Goal: Feedback & Contribution: Contribute content

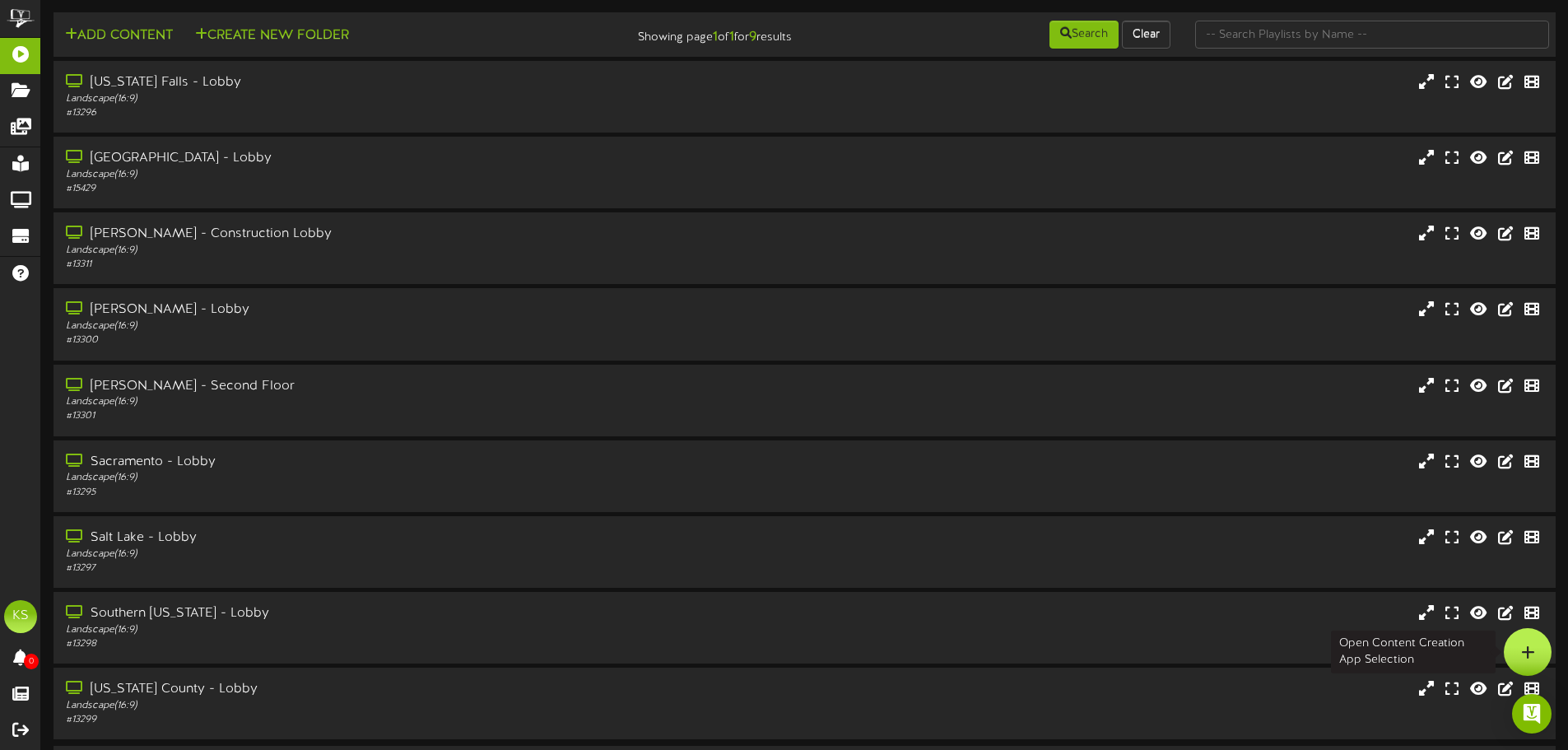
click at [1530, 648] on icon at bounding box center [1528, 651] width 14 height 15
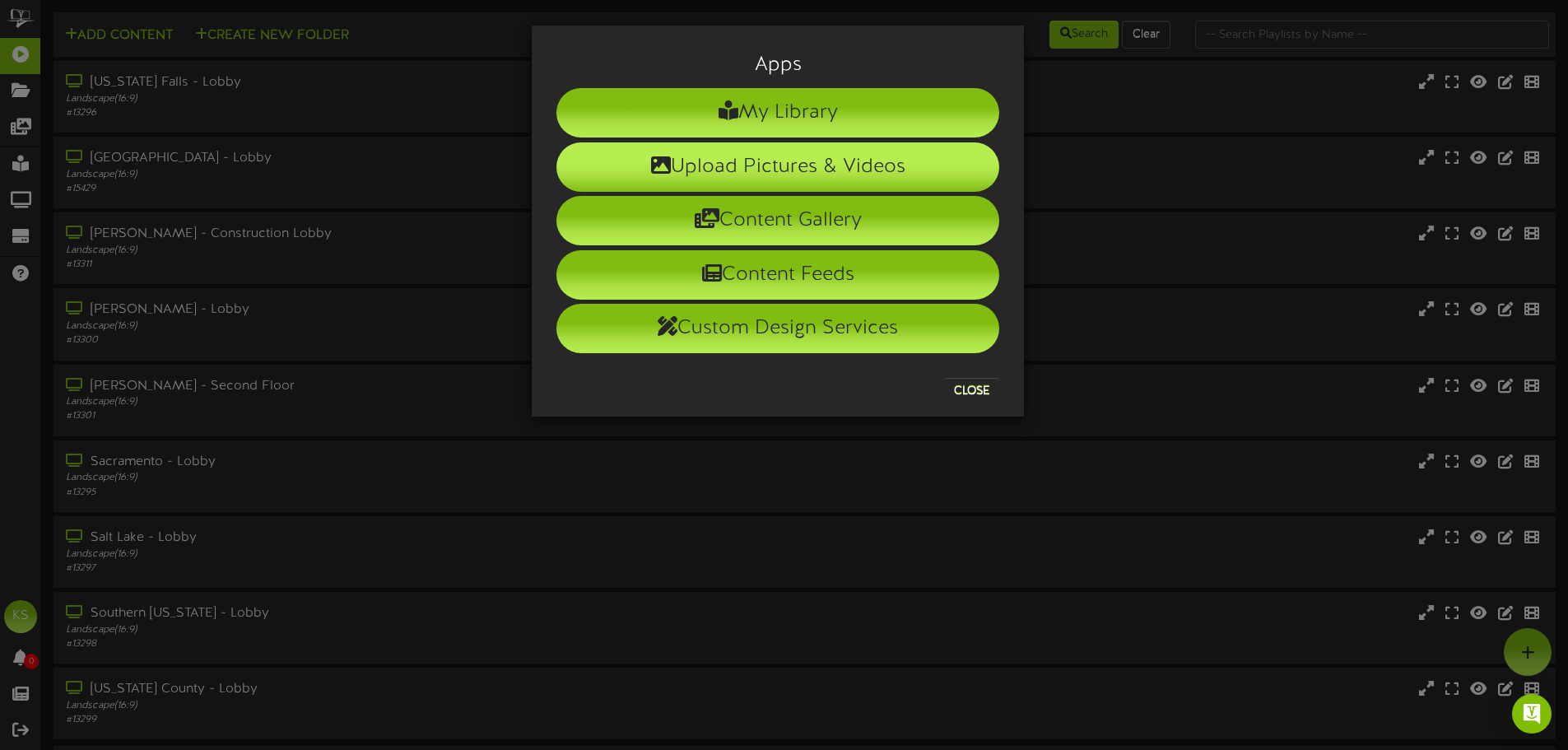
click at [781, 172] on li "Upload Pictures & Videos" at bounding box center [778, 167] width 443 height 49
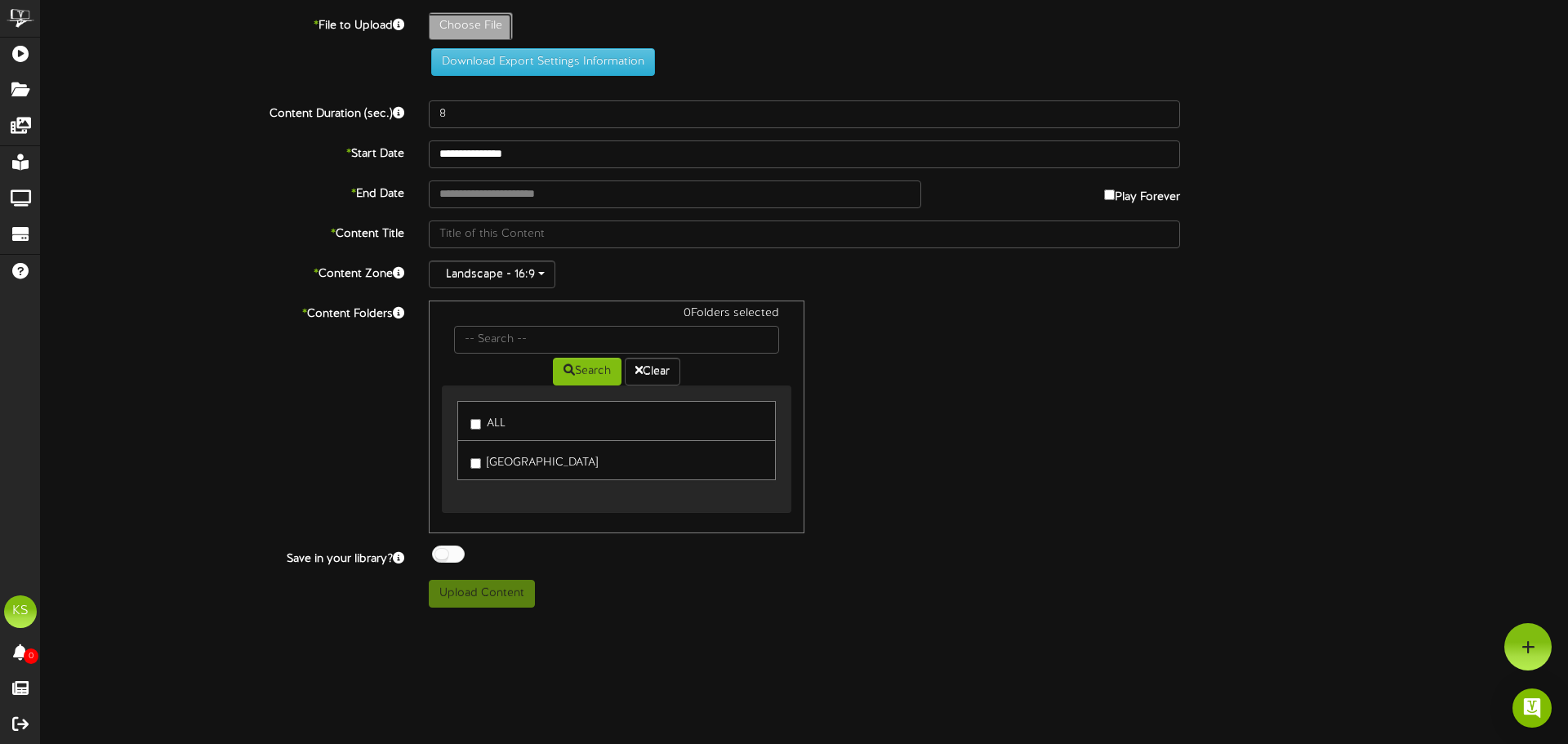
type input "**********"
type input "SummerGamescommercial"
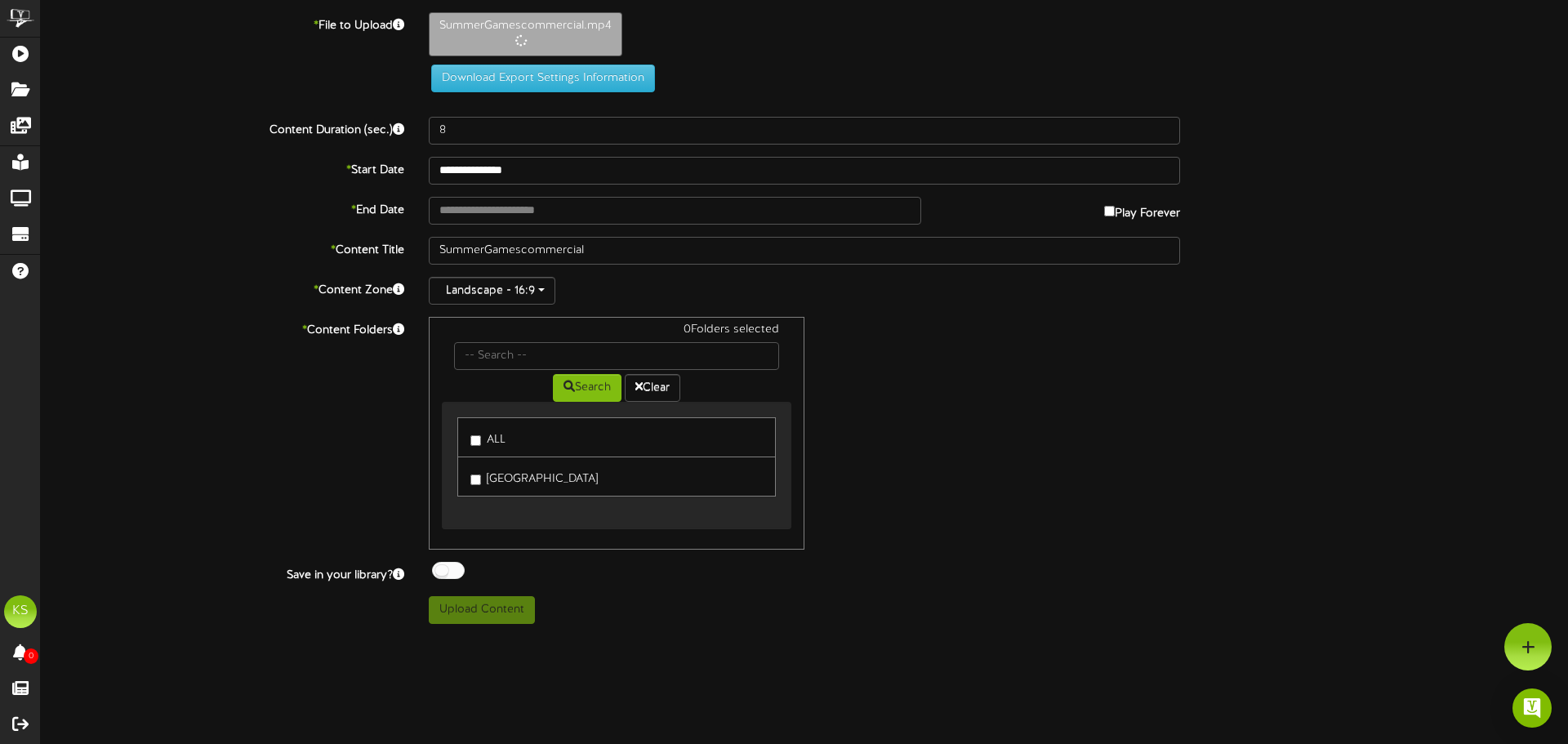
type input "112"
click at [502, 205] on input "text" at bounding box center [675, 211] width 493 height 28
type input "**********"
click at [464, 597] on button "Upload Content" at bounding box center [481, 610] width 106 height 28
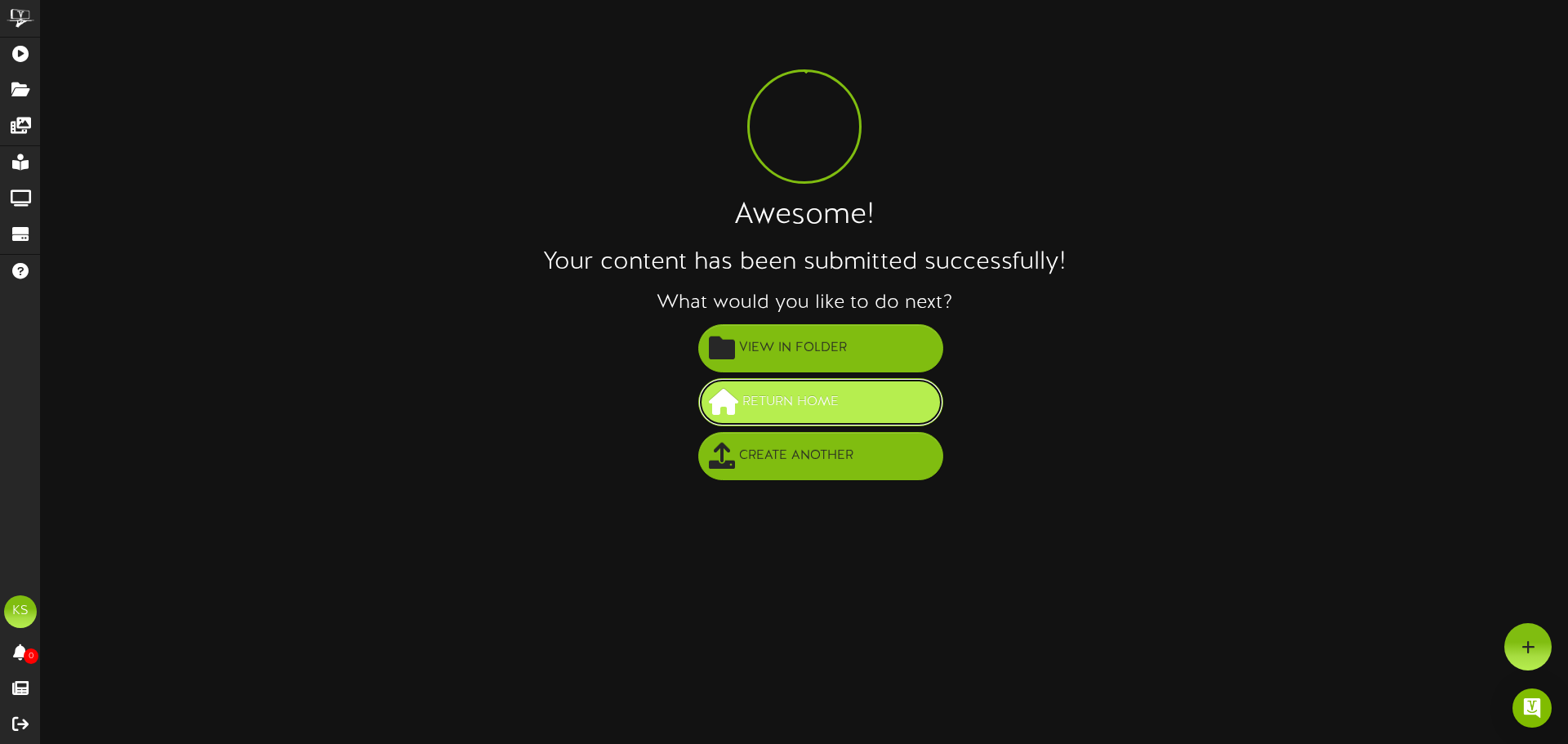
click at [748, 403] on span "Return Home" at bounding box center [790, 401] width 105 height 27
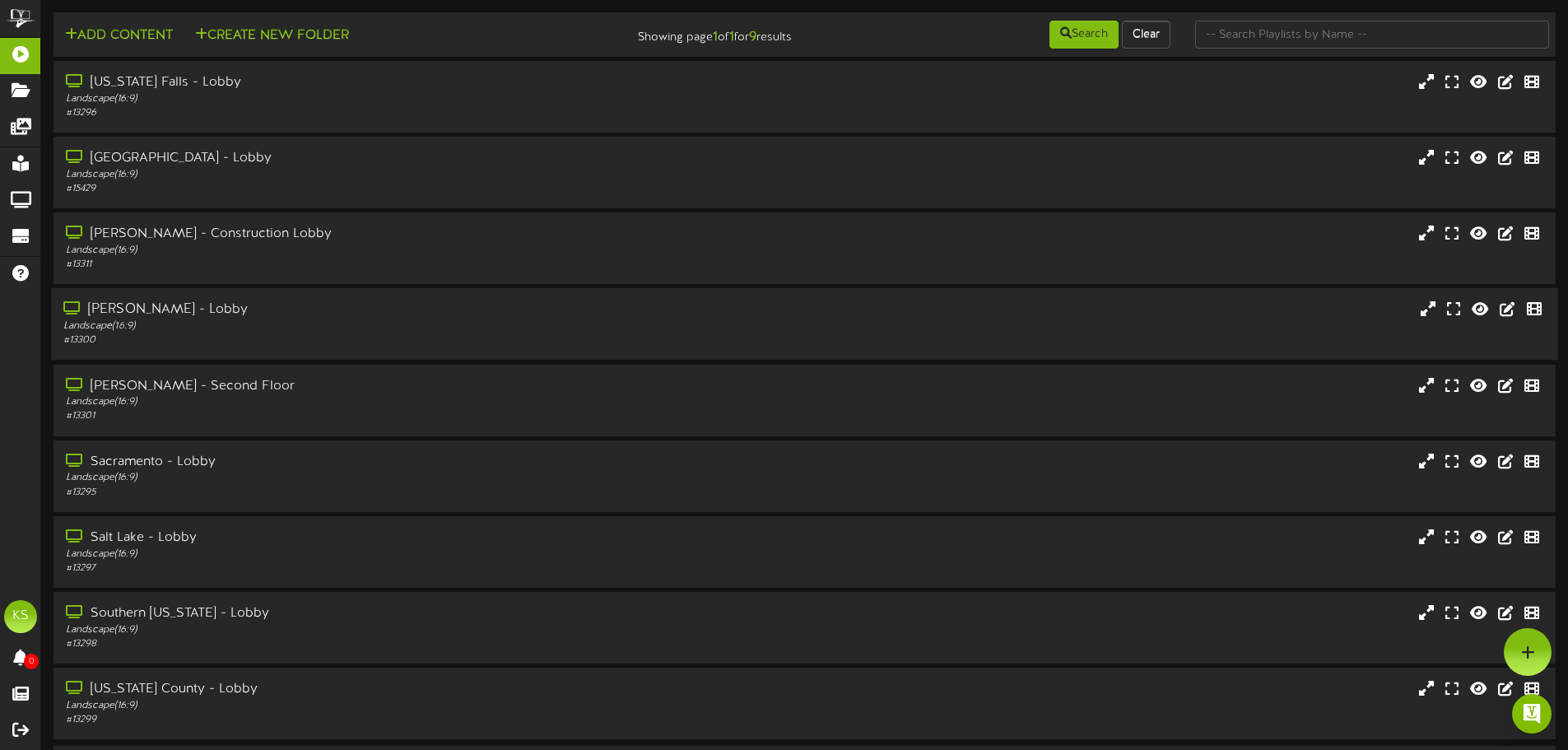
click at [212, 319] on div "Landscape ( 16:9 )" at bounding box center [365, 326] width 603 height 14
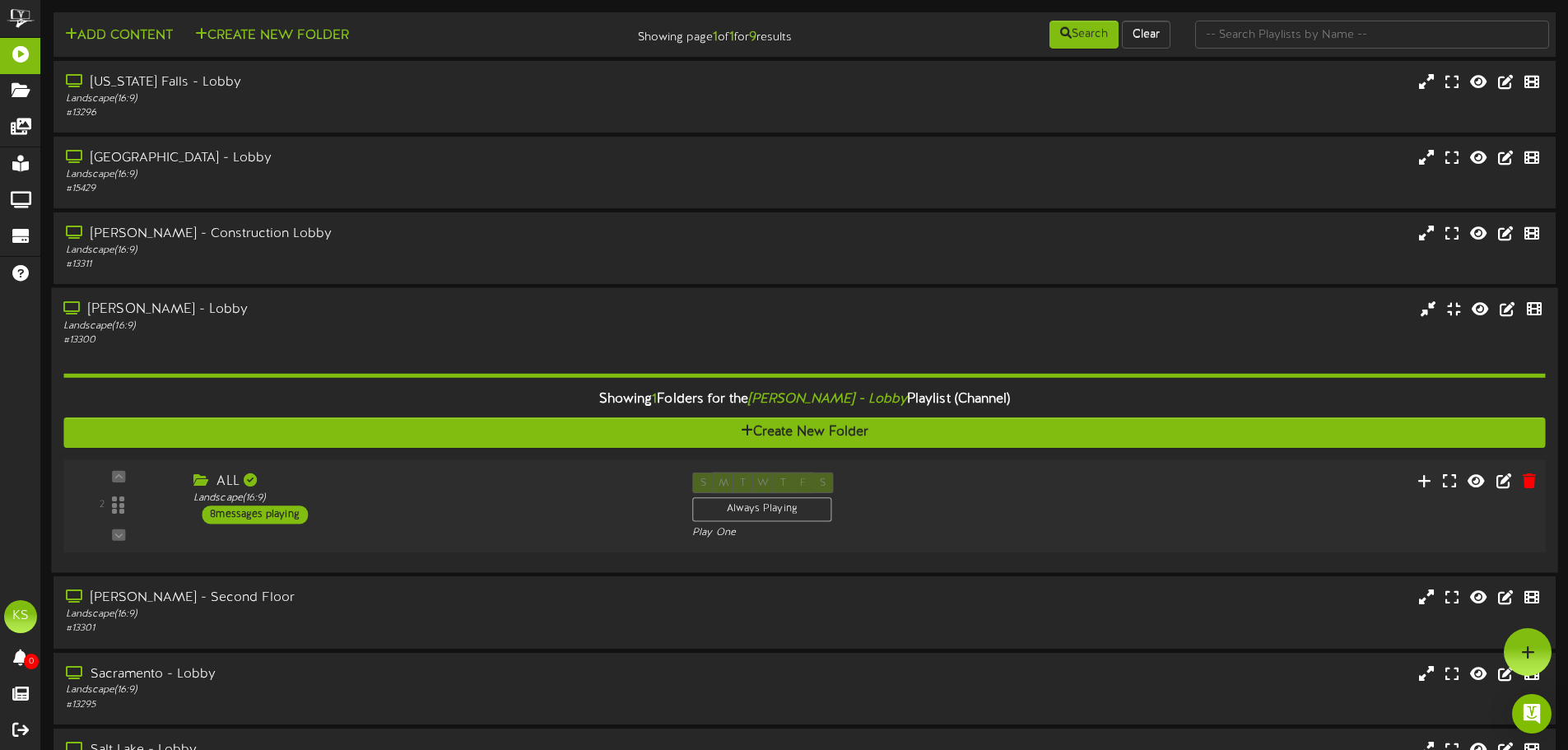
click at [271, 513] on div "8 messages playing" at bounding box center [254, 514] width 106 height 18
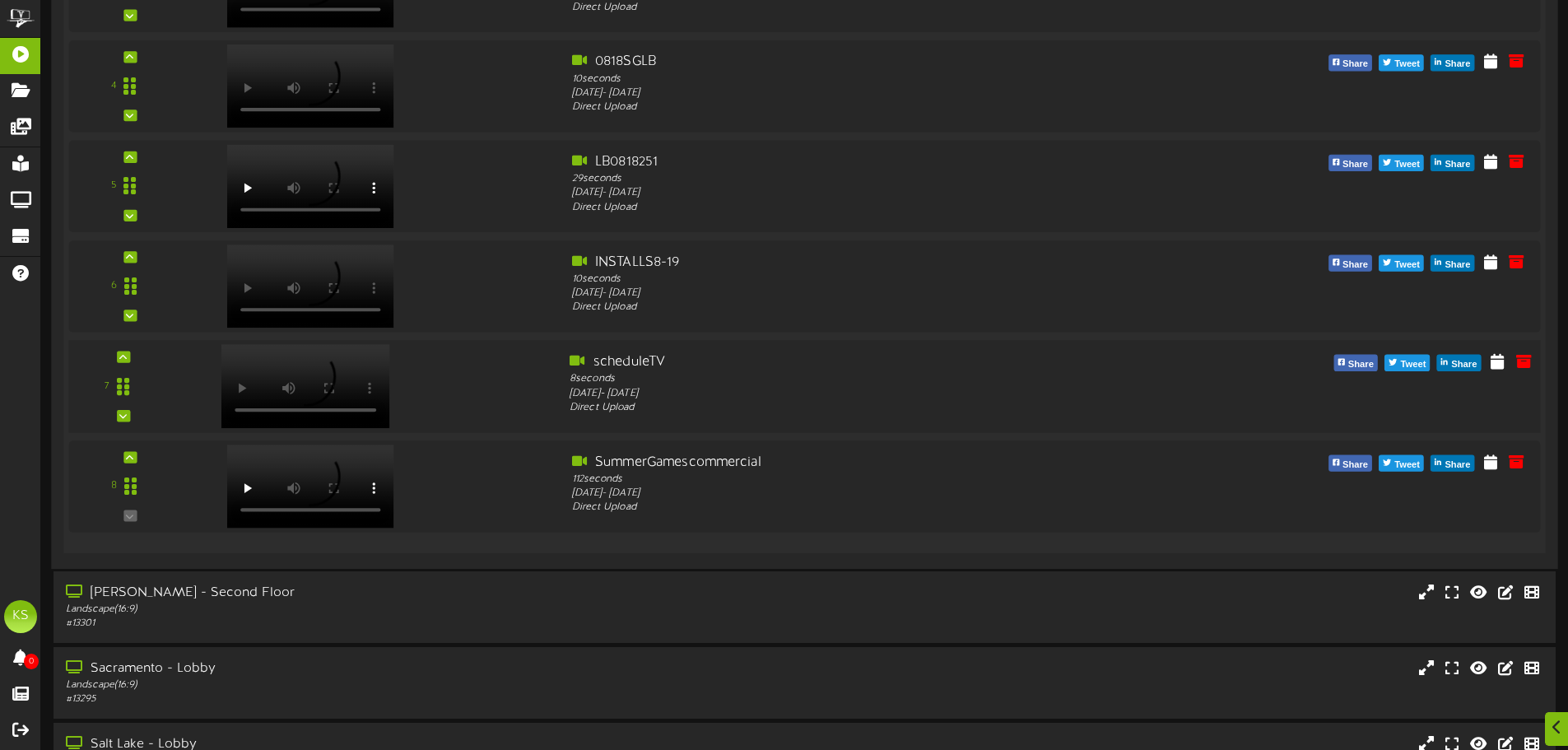
scroll to position [906, 0]
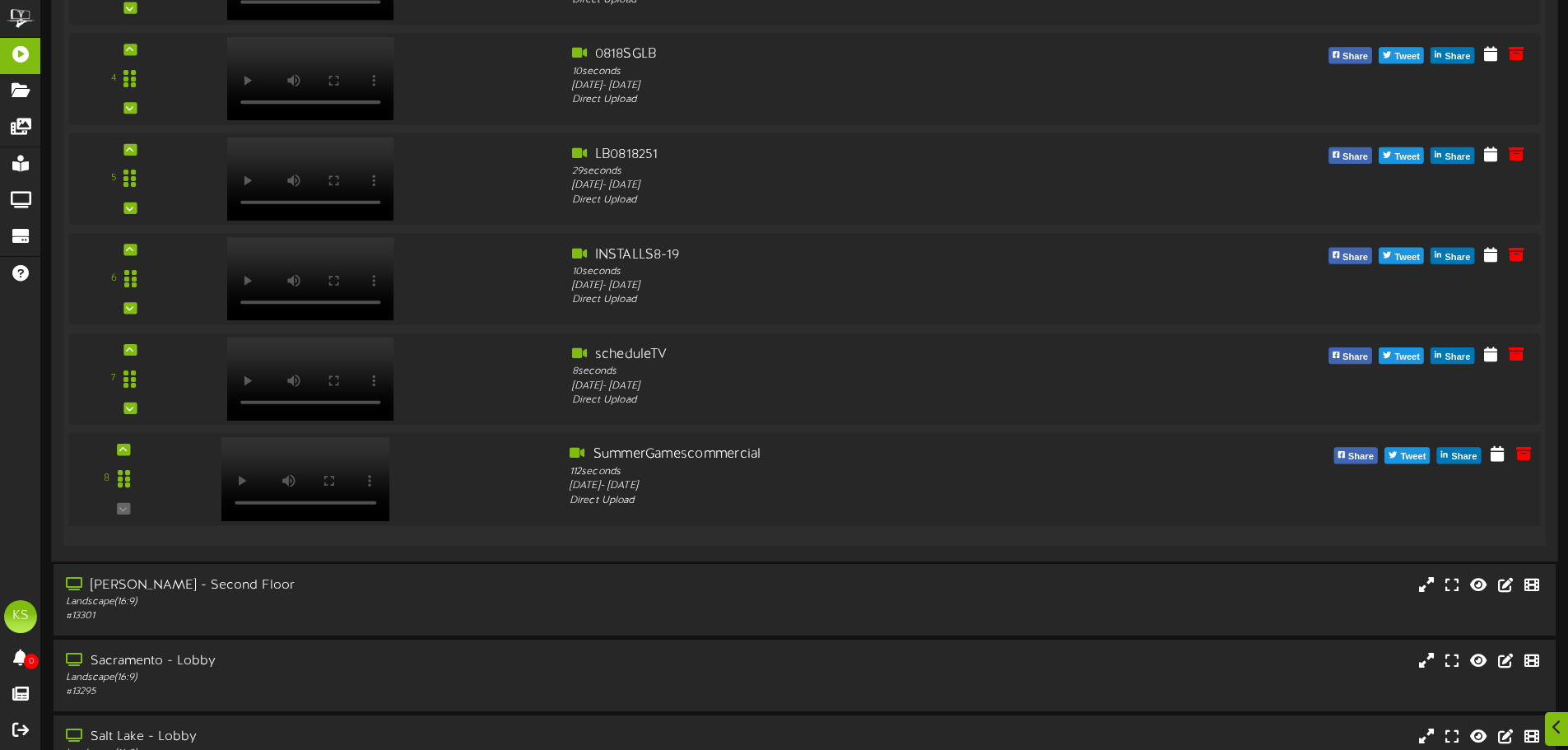
click at [420, 469] on div at bounding box center [371, 475] width 371 height 59
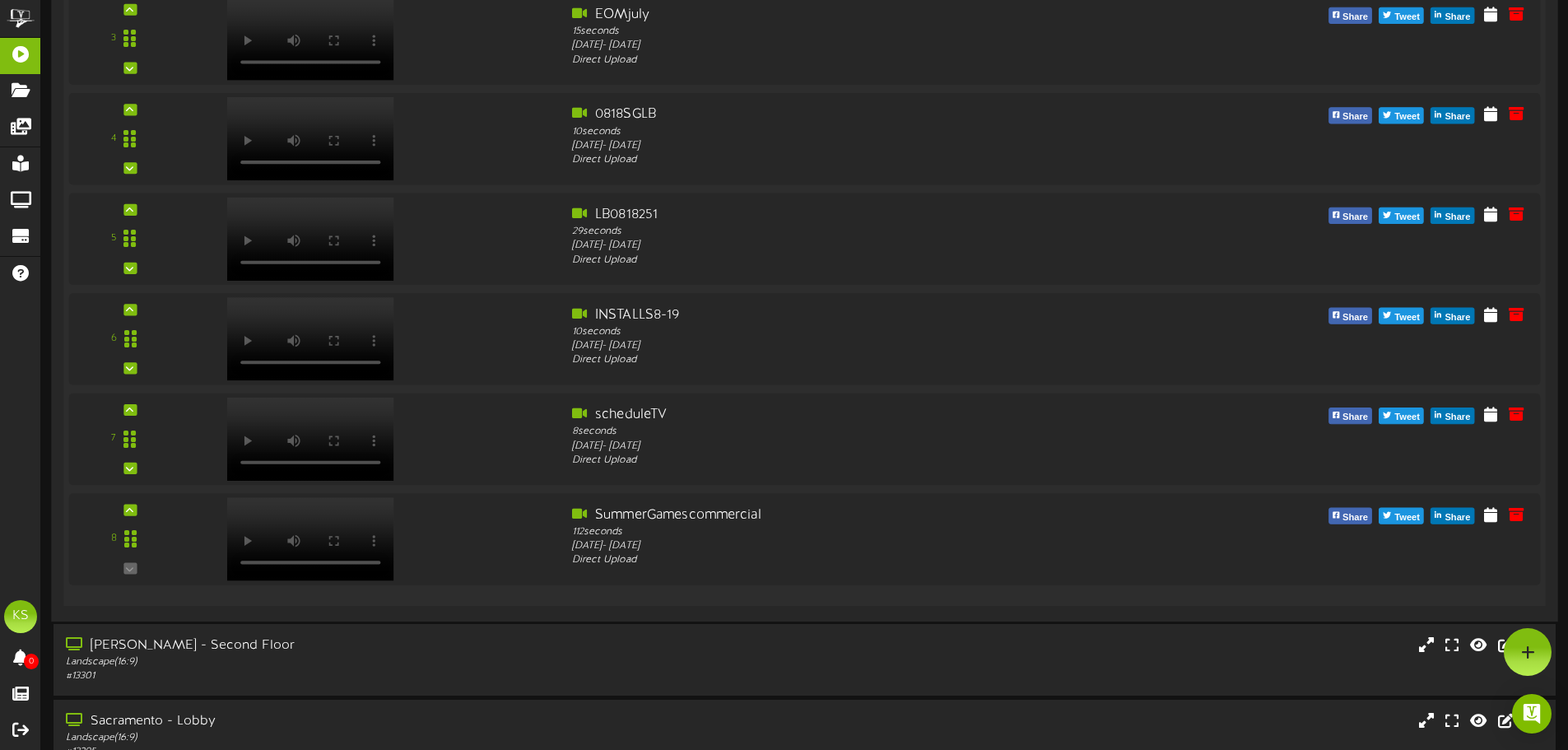
scroll to position [740, 0]
